Goal: Book appointment/travel/reservation

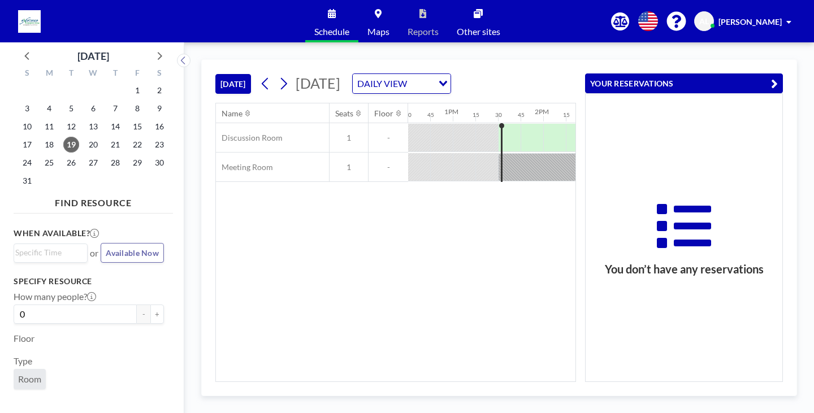
scroll to position [0, 1199]
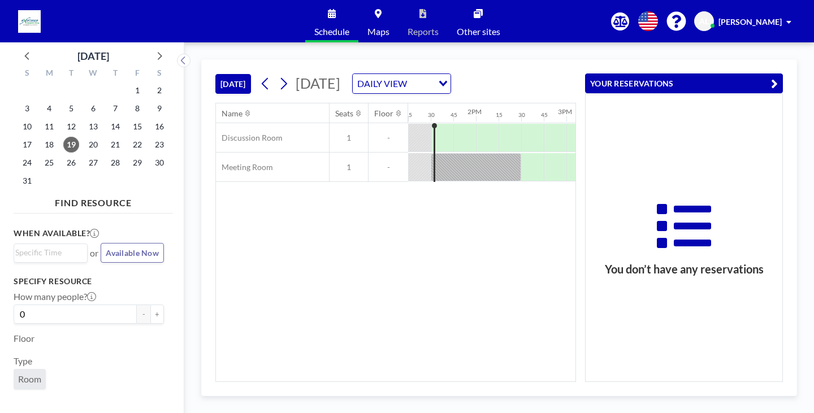
drag, startPoint x: 433, startPoint y: 373, endPoint x: 439, endPoint y: 375, distance: 6.6
click at [439, 375] on div "Name Seats Floor 12AM 15 30 45 1AM 15 30 45 2AM 15 30 45 3AM 15 30 45 4AM 15 30…" at bounding box center [396, 242] width 360 height 278
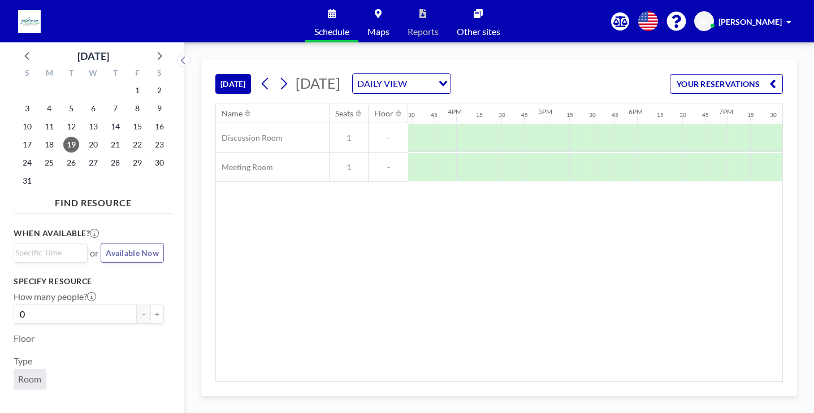
scroll to position [0, 1402]
click at [285, 87] on icon at bounding box center [284, 84] width 6 height 12
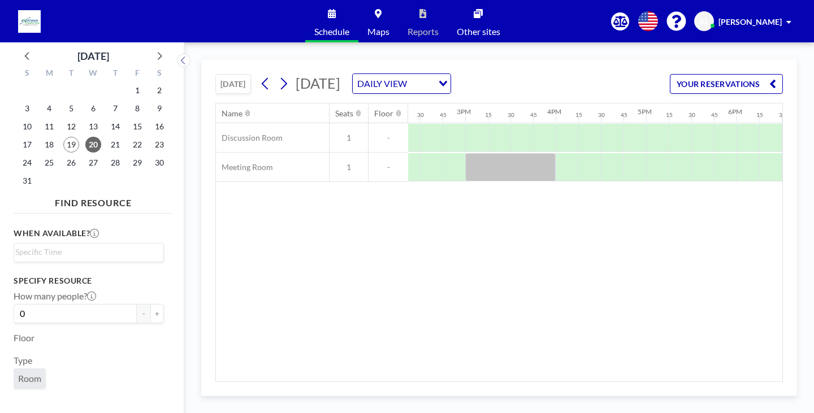
scroll to position [0, 1298]
click at [444, 264] on div "Name Seats Floor 12AM 15 30 45 1AM 15 30 45 2AM 15 30 45 3AM 15 30 45 4AM 15 30…" at bounding box center [499, 242] width 566 height 278
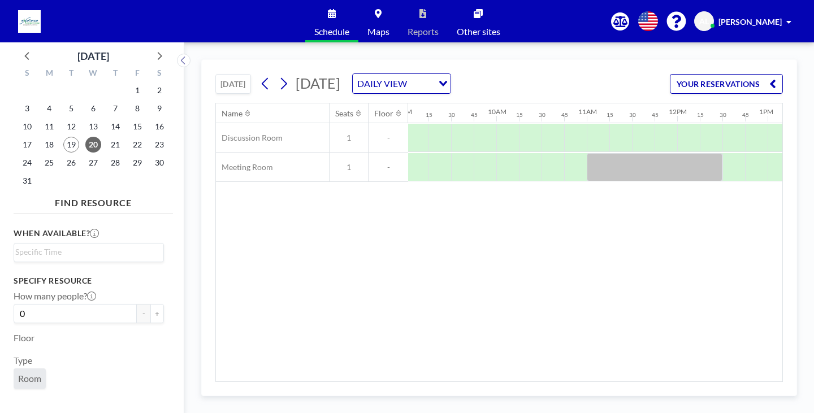
scroll to position [0, 814]
click at [509, 137] on div at bounding box center [510, 138] width 23 height 28
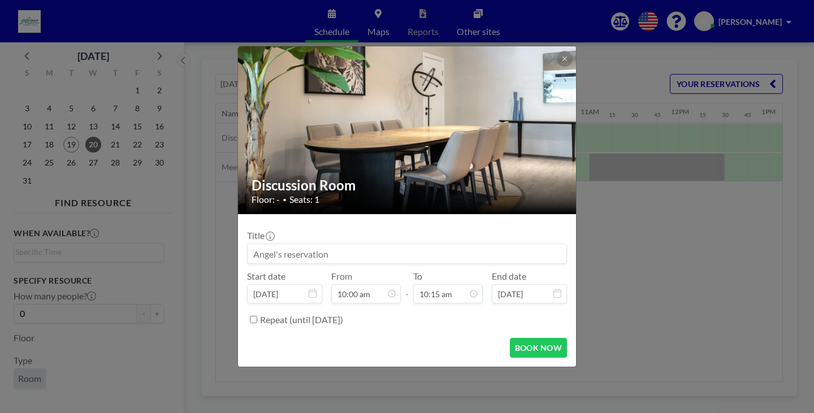
scroll to position [825, 0]
click at [529, 341] on button "BOOK NOW" at bounding box center [538, 348] width 57 height 20
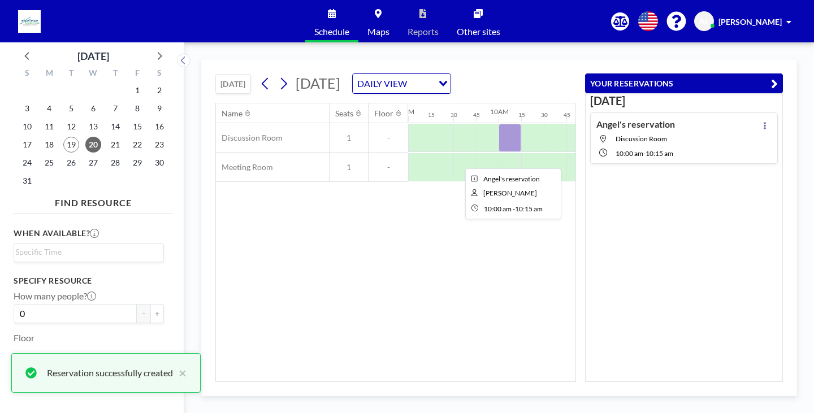
click at [514, 152] on div at bounding box center [510, 138] width 23 height 28
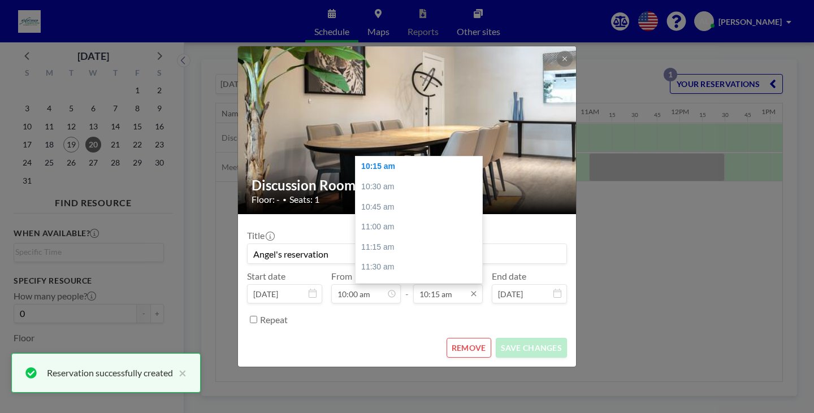
click at [450, 297] on input "10:15 am" at bounding box center [448, 293] width 70 height 19
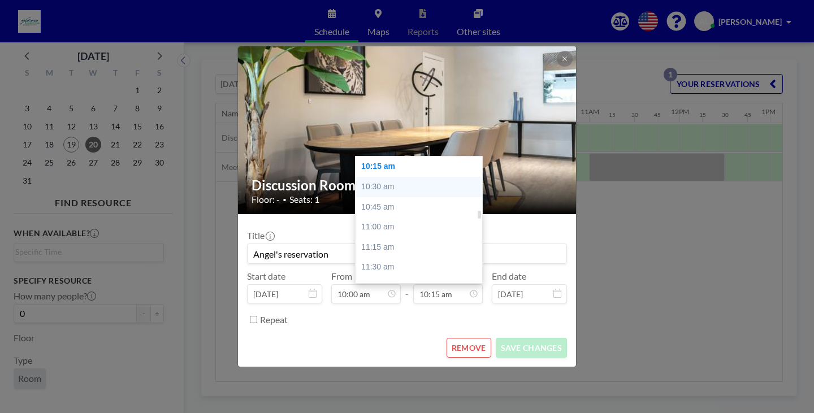
click at [398, 186] on div "10:30 am" at bounding box center [422, 187] width 132 height 20
type input "10:30 am"
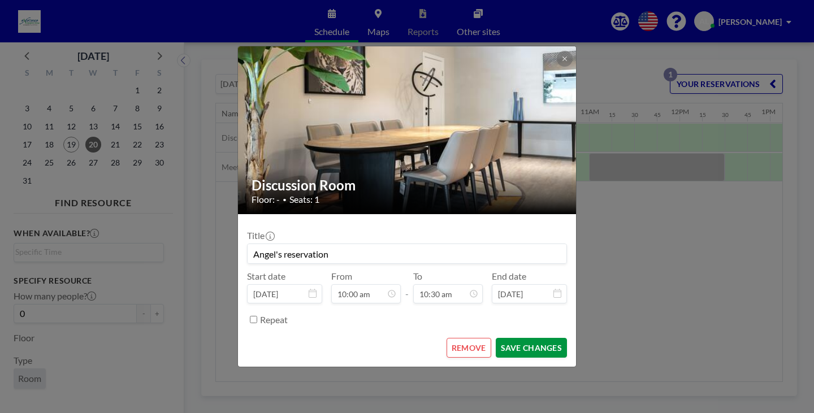
scroll to position [0, 0]
click at [530, 346] on button "SAVE CHANGES" at bounding box center [531, 348] width 71 height 20
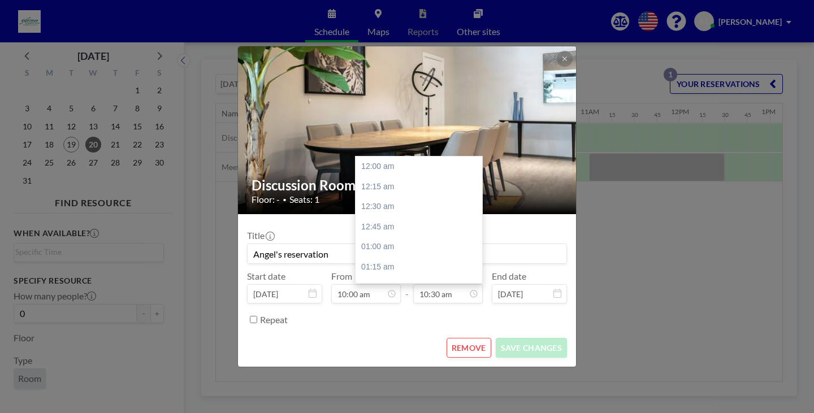
scroll to position [845, 0]
